Goal: Navigation & Orientation: Find specific page/section

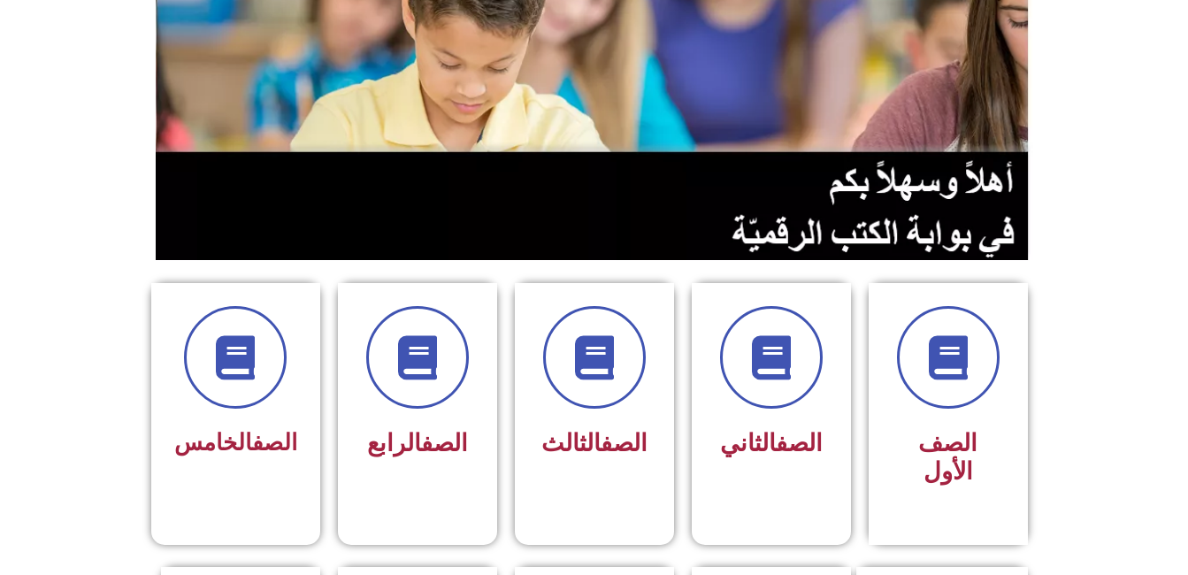
scroll to position [361, 0]
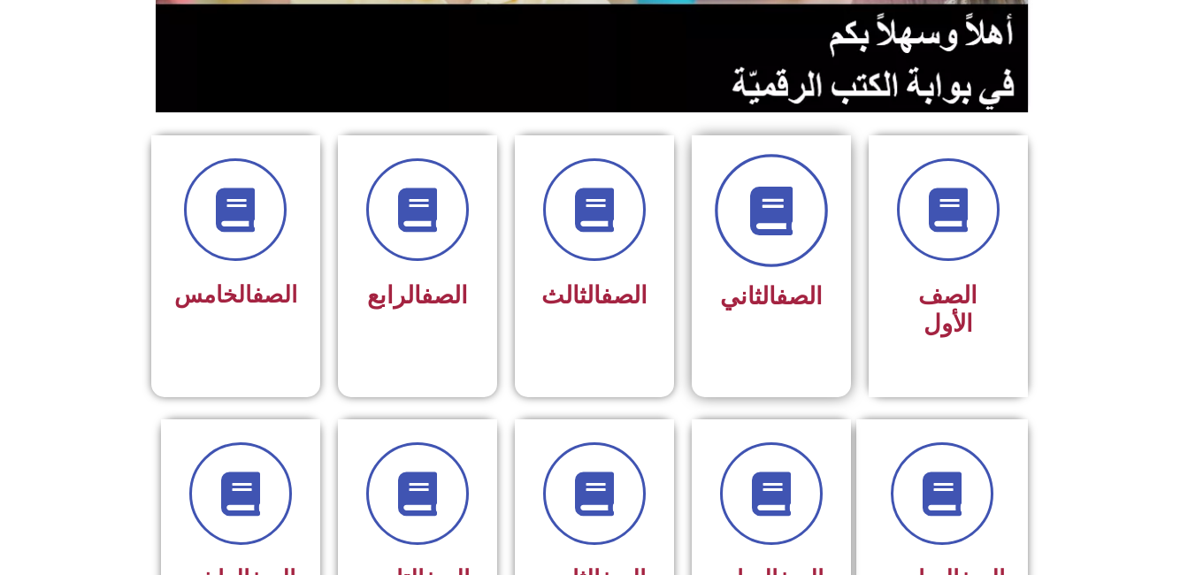
click at [753, 248] on span at bounding box center [771, 210] width 113 height 113
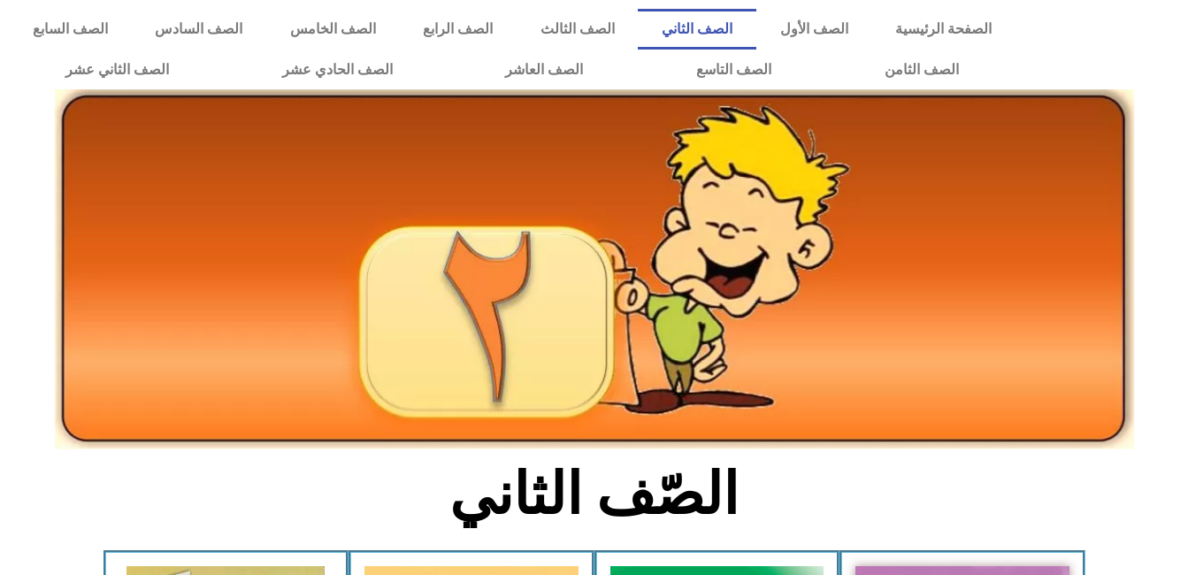
drag, startPoint x: 1183, startPoint y: 237, endPoint x: 1180, endPoint y: 258, distance: 21.5
click at [1180, 258] on icon at bounding box center [593, 219] width 1189 height 118
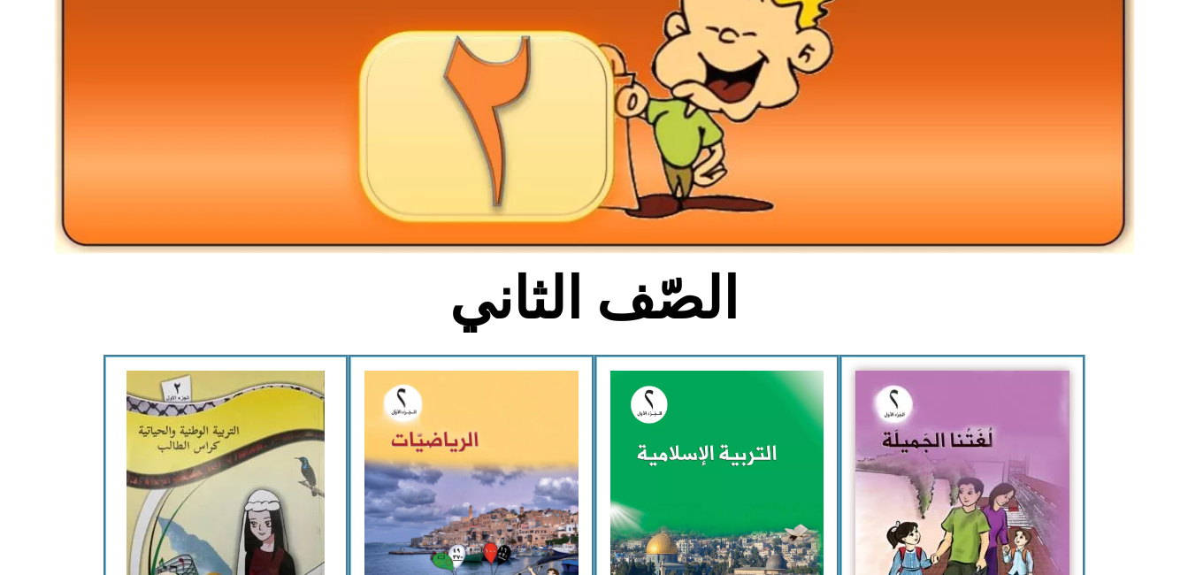
scroll to position [265, 0]
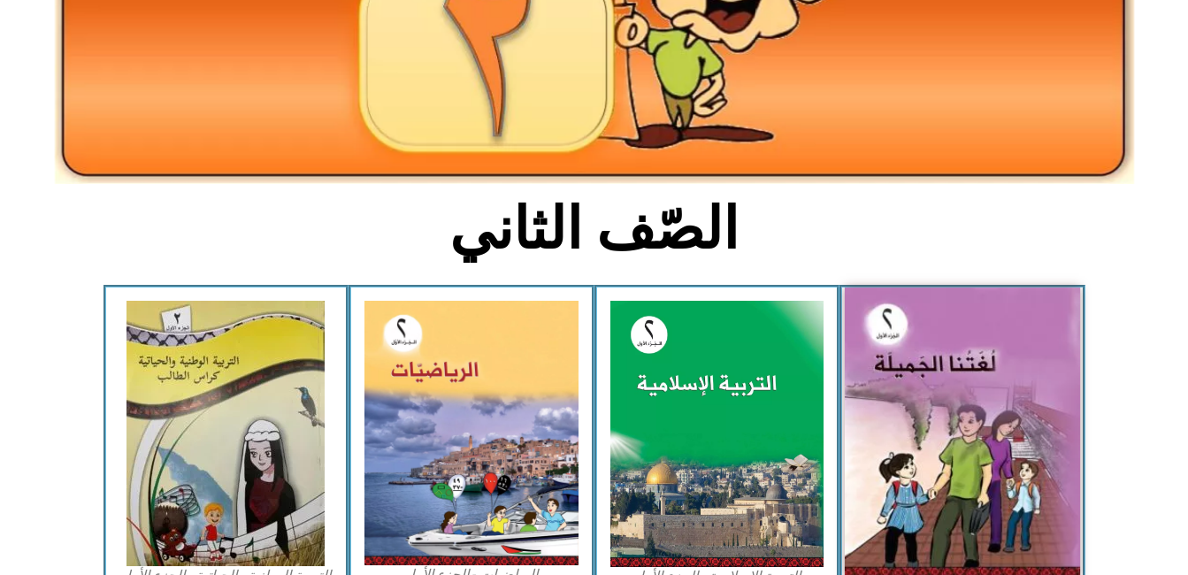
click at [890, 399] on img at bounding box center [962, 432] width 235 height 291
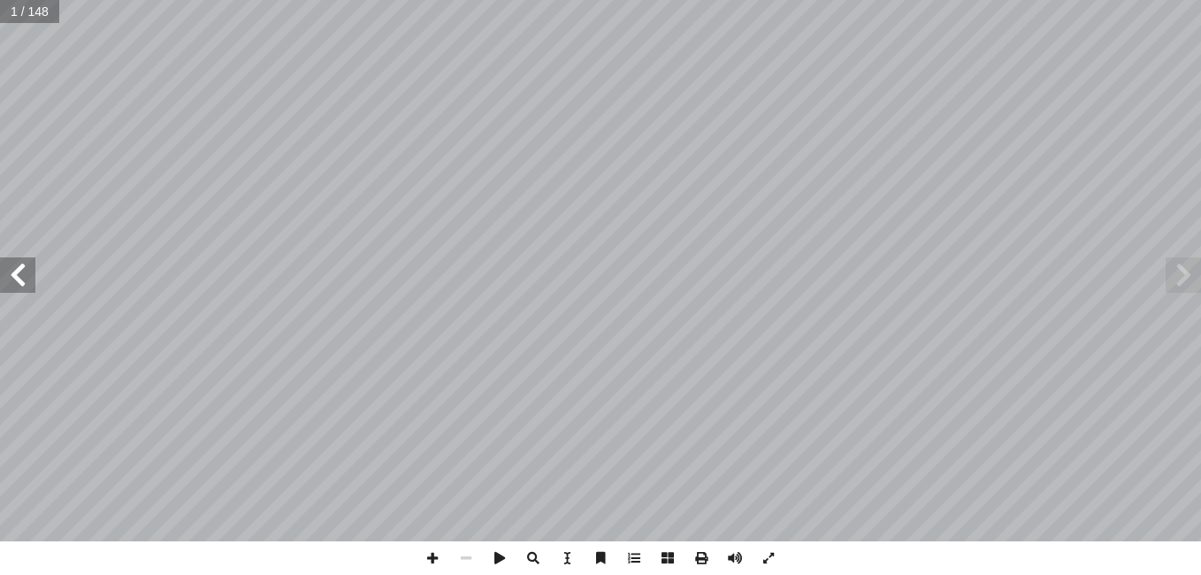
click at [21, 279] on span at bounding box center [17, 274] width 35 height 35
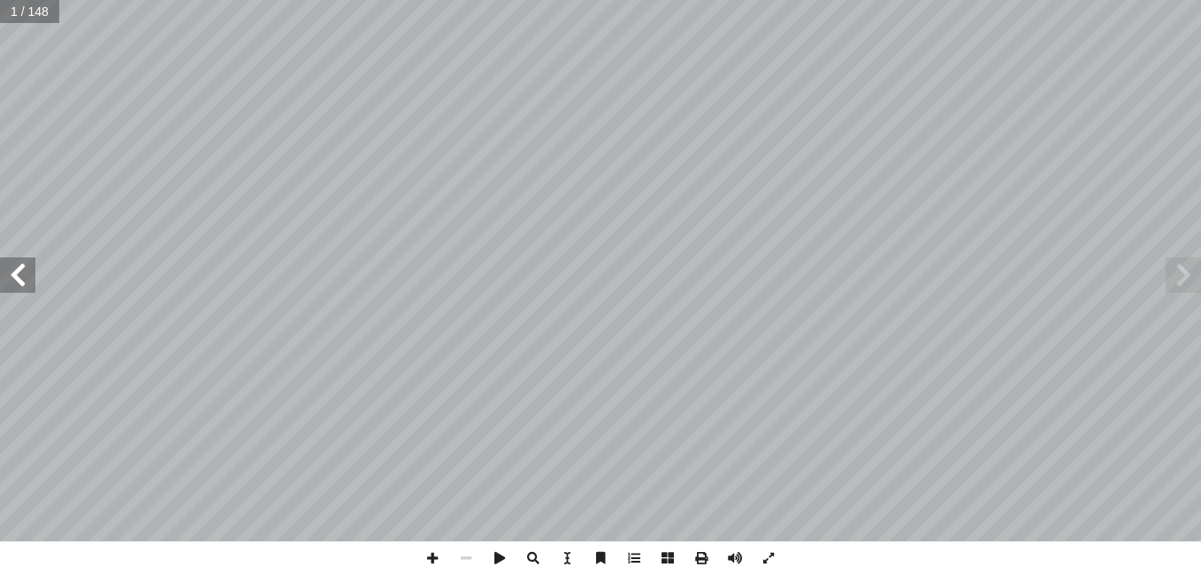
click at [21, 279] on span at bounding box center [17, 274] width 35 height 35
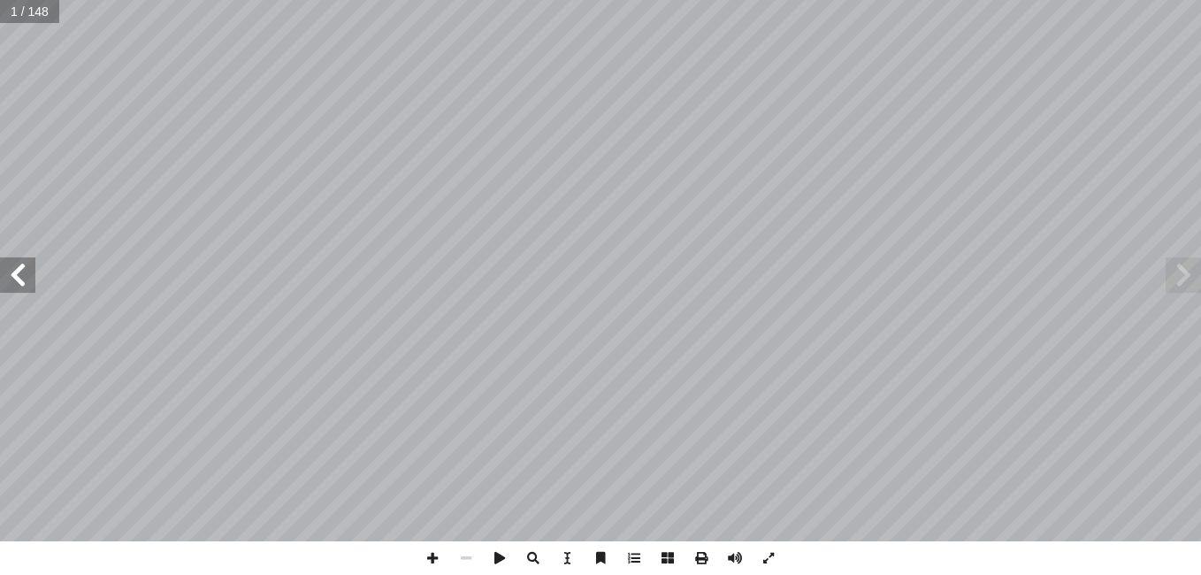
click at [21, 279] on span at bounding box center [17, 274] width 35 height 35
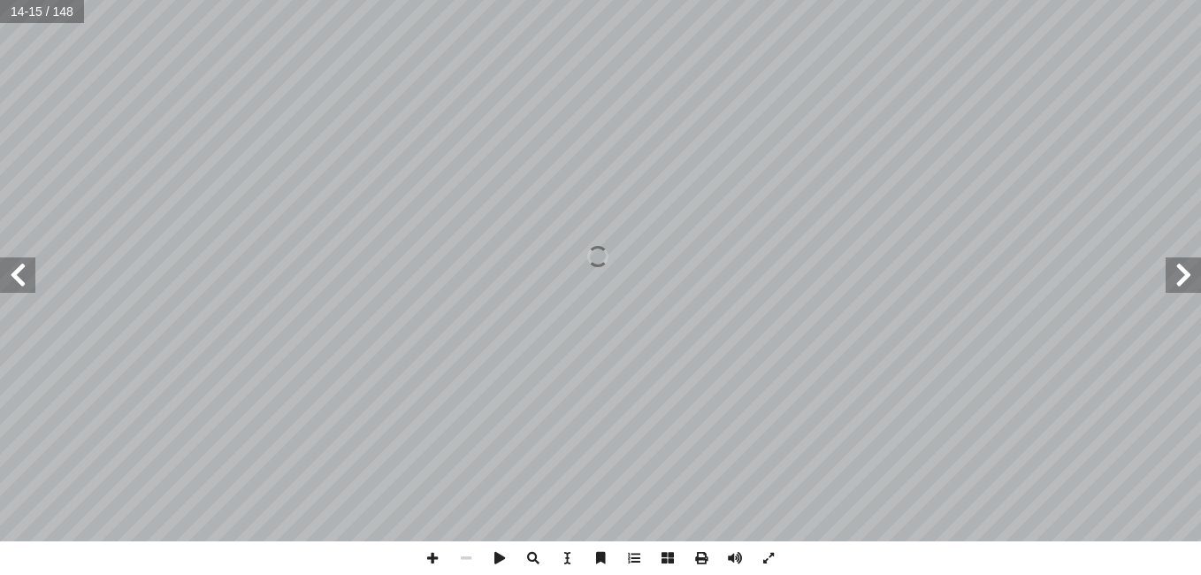
click at [21, 279] on span at bounding box center [17, 274] width 35 height 35
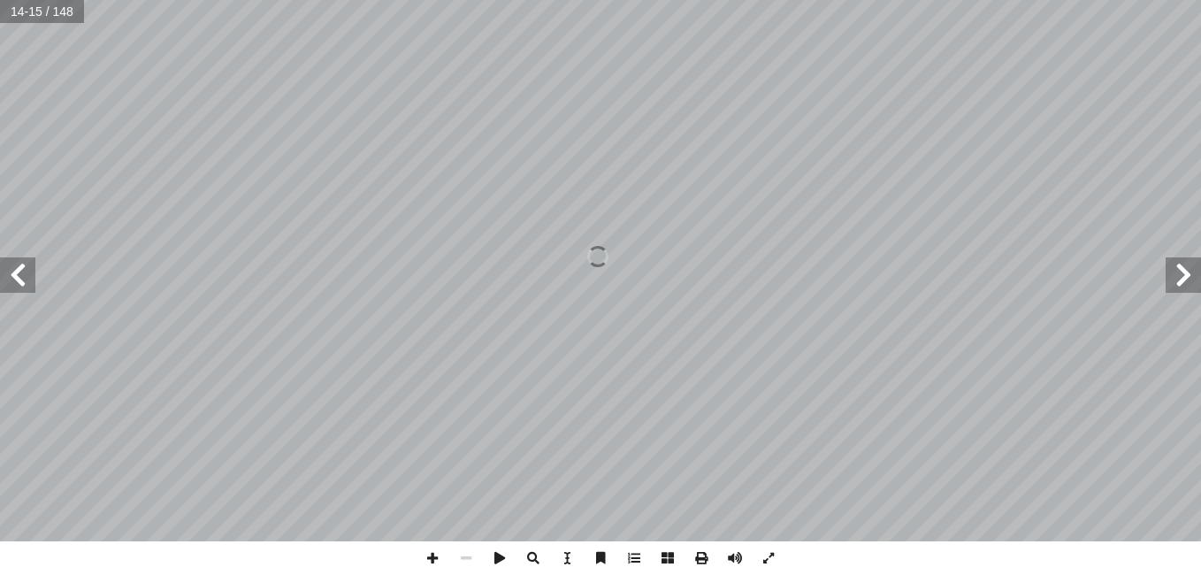
click at [21, 279] on span at bounding box center [17, 274] width 35 height 35
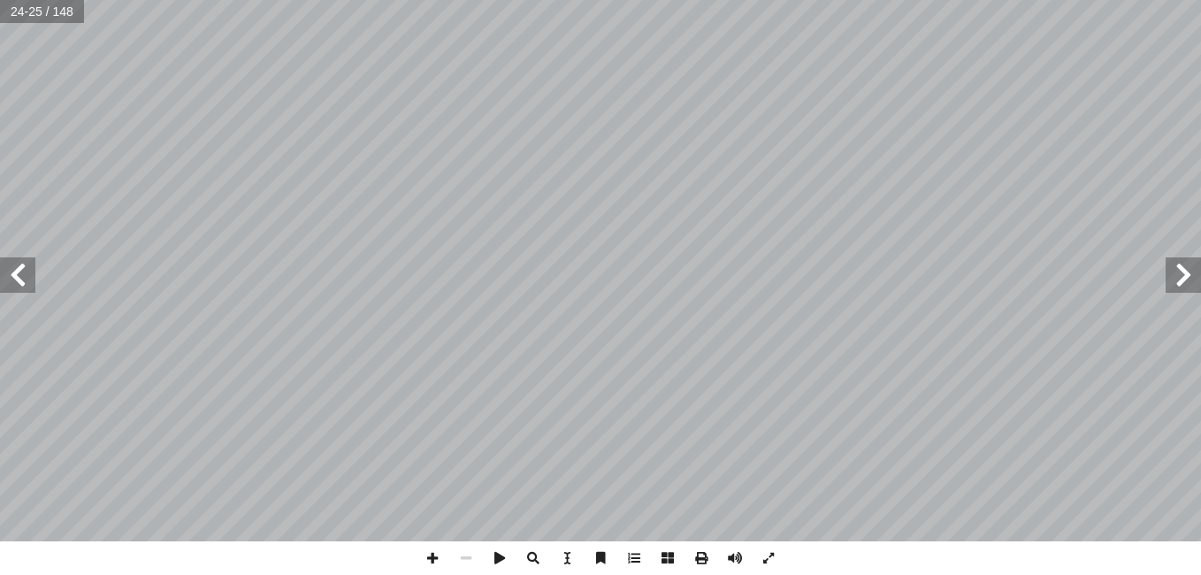
click at [21, 279] on span at bounding box center [17, 274] width 35 height 35
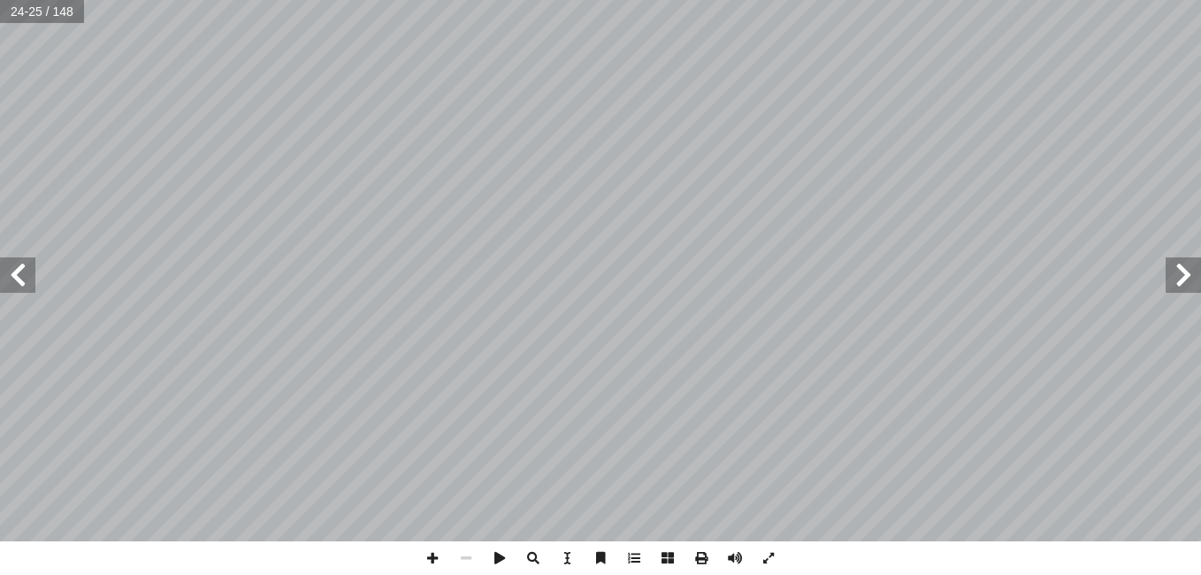
click at [21, 279] on span at bounding box center [17, 274] width 35 height 35
click at [1183, 279] on span at bounding box center [1183, 274] width 35 height 35
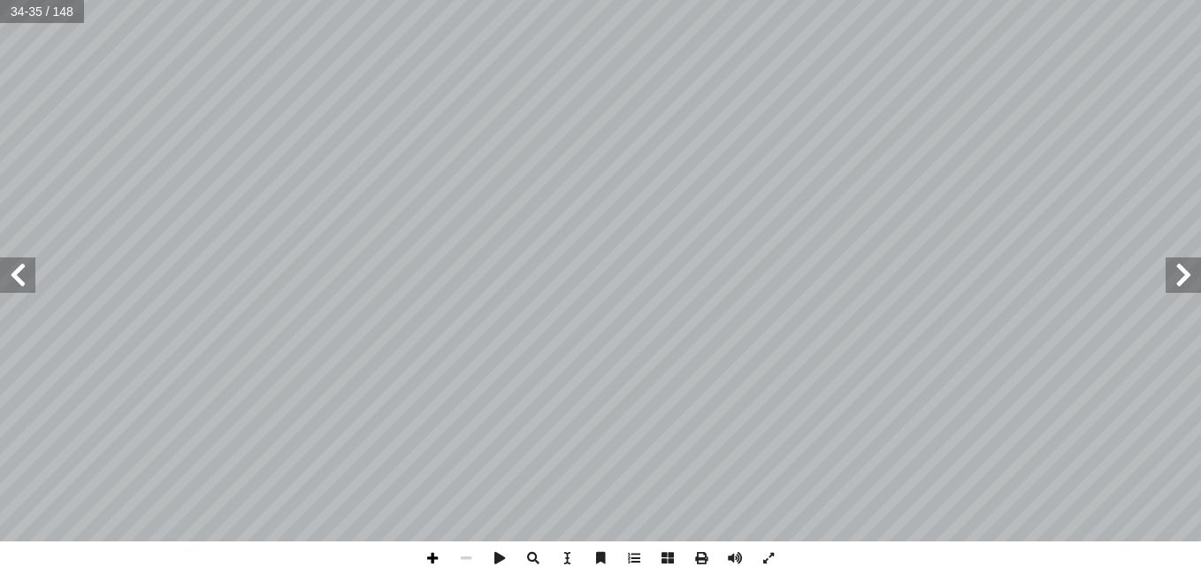
click at [435, 555] on span at bounding box center [433, 558] width 34 height 34
